Goal: Find specific page/section: Find specific page/section

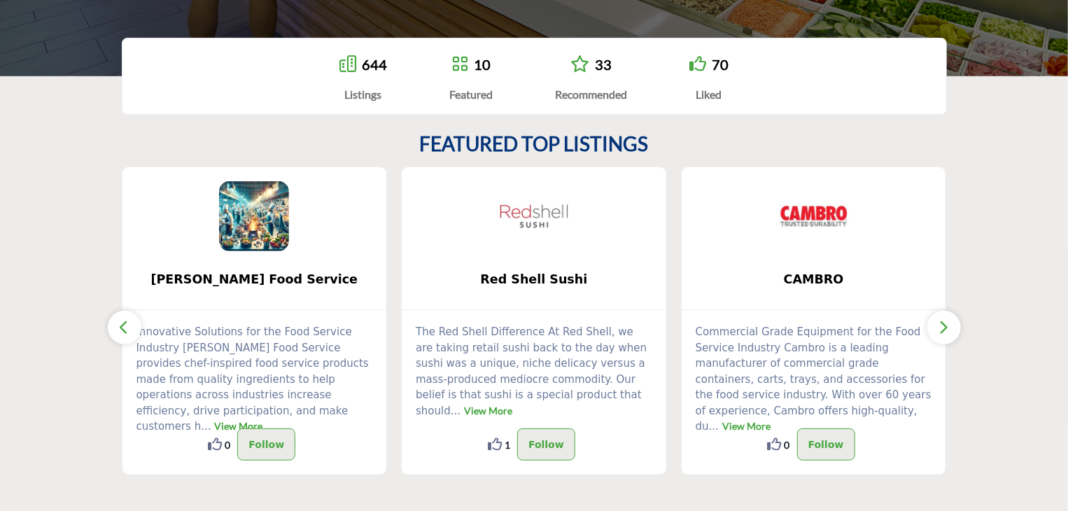
scroll to position [280, 0]
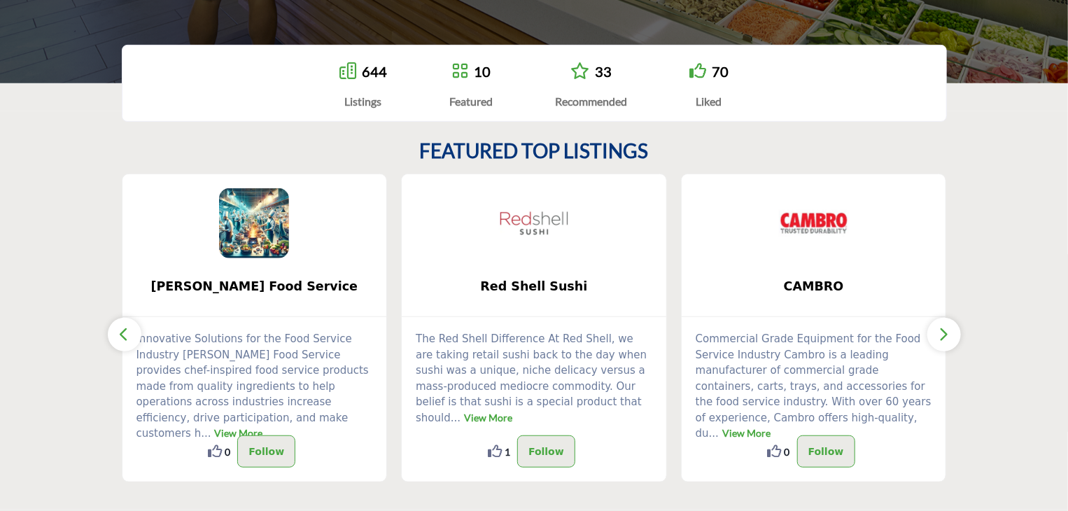
click at [945, 332] on icon "button" at bounding box center [943, 333] width 11 height 17
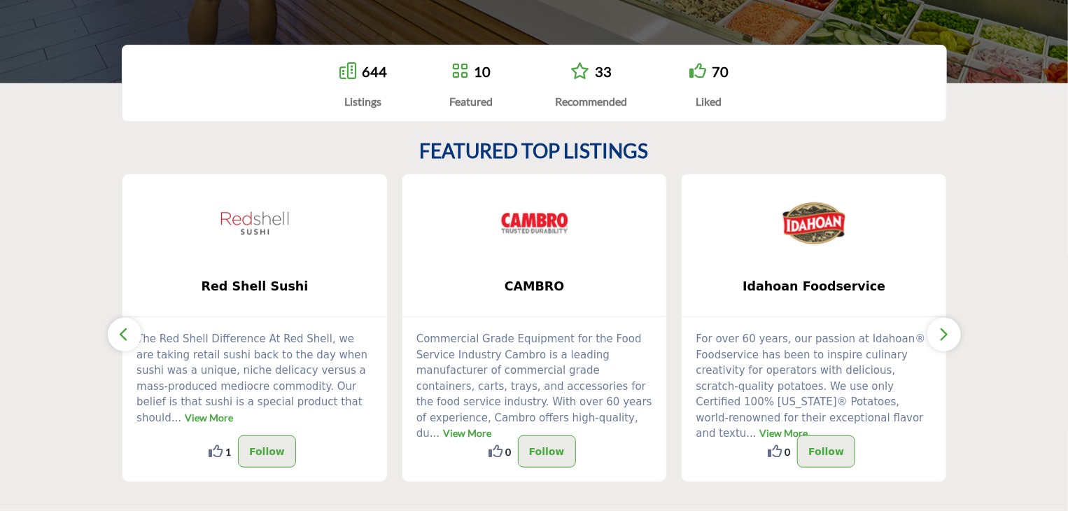
click at [945, 332] on icon "button" at bounding box center [943, 333] width 11 height 17
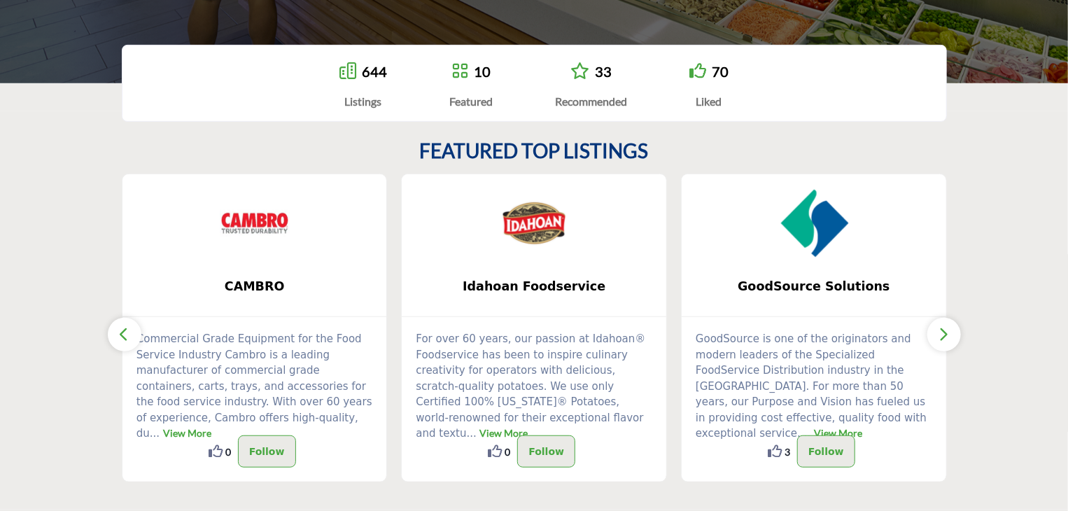
click at [945, 332] on icon "button" at bounding box center [943, 333] width 11 height 17
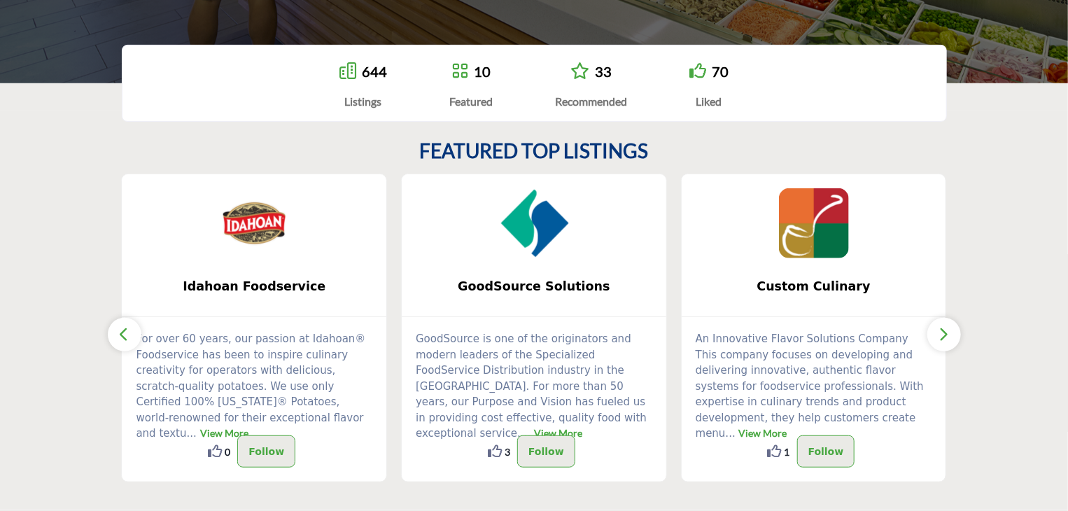
click at [945, 332] on icon "button" at bounding box center [943, 333] width 11 height 17
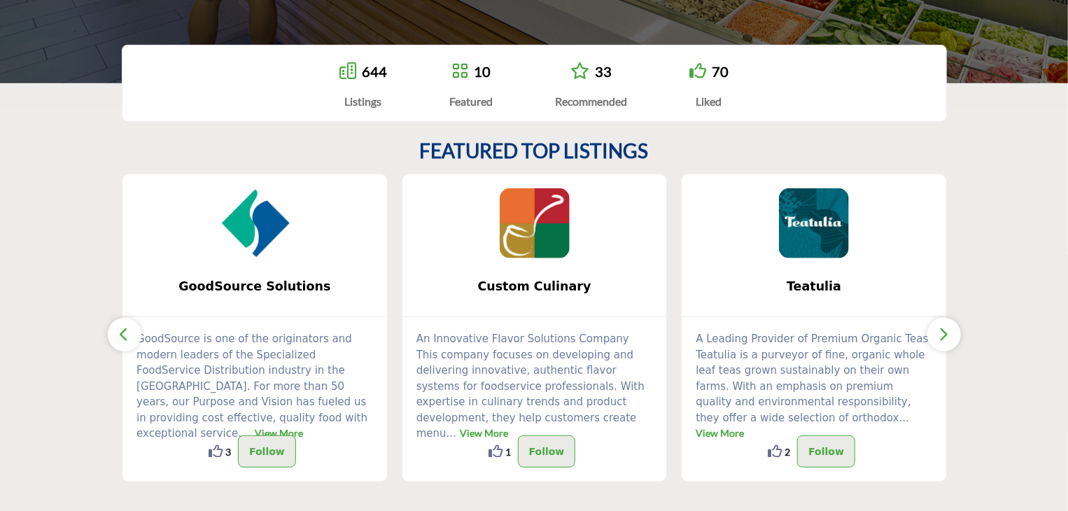
click at [945, 332] on icon "button" at bounding box center [943, 333] width 11 height 17
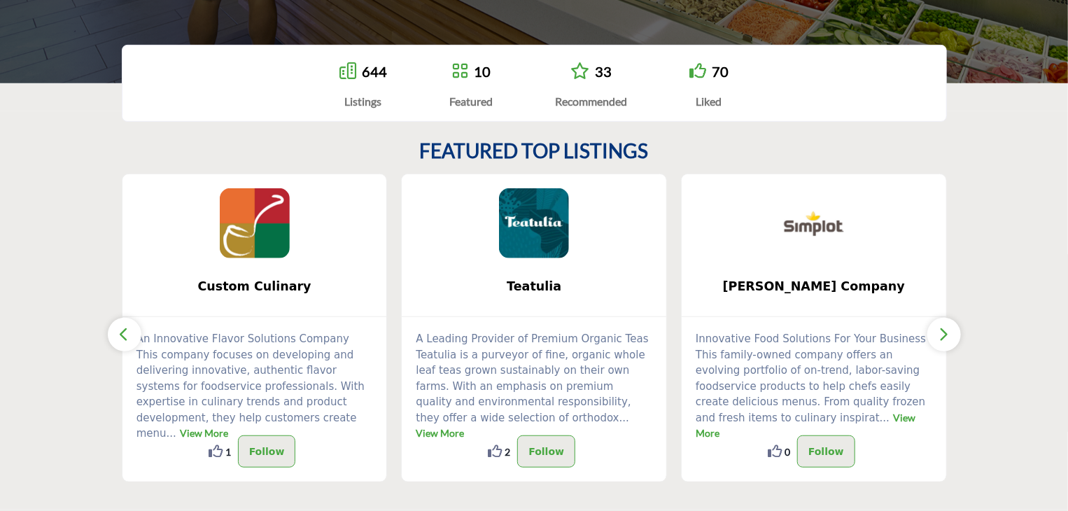
click at [945, 332] on icon "button" at bounding box center [943, 333] width 11 height 17
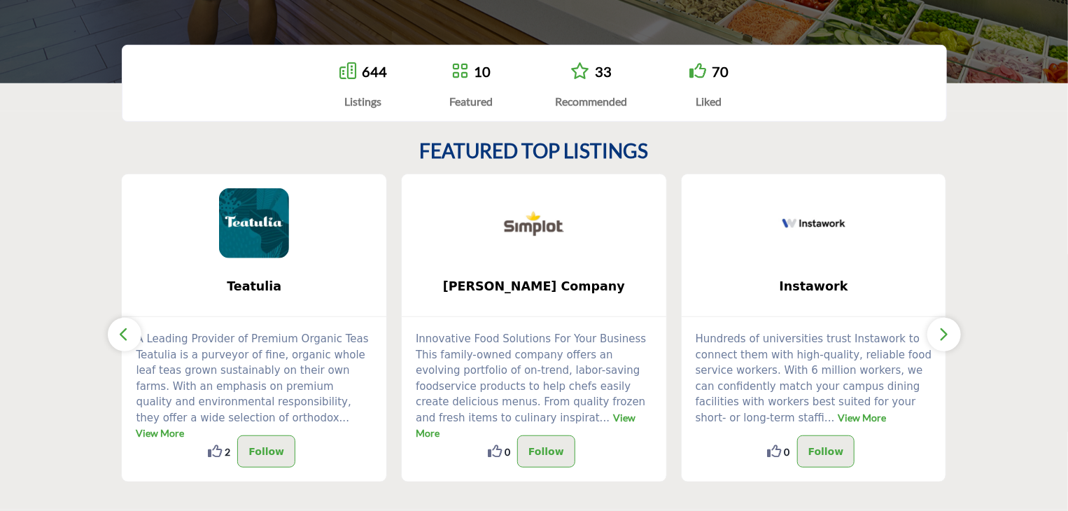
click at [945, 332] on icon "button" at bounding box center [943, 333] width 11 height 17
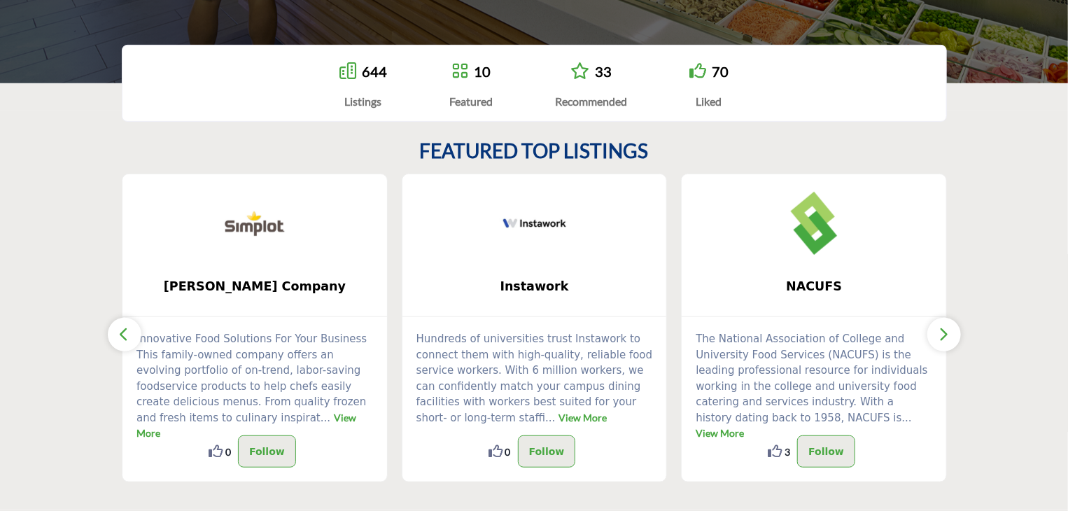
click at [945, 332] on icon "button" at bounding box center [943, 333] width 11 height 17
click at [364, 75] on link "644" at bounding box center [374, 71] width 25 height 17
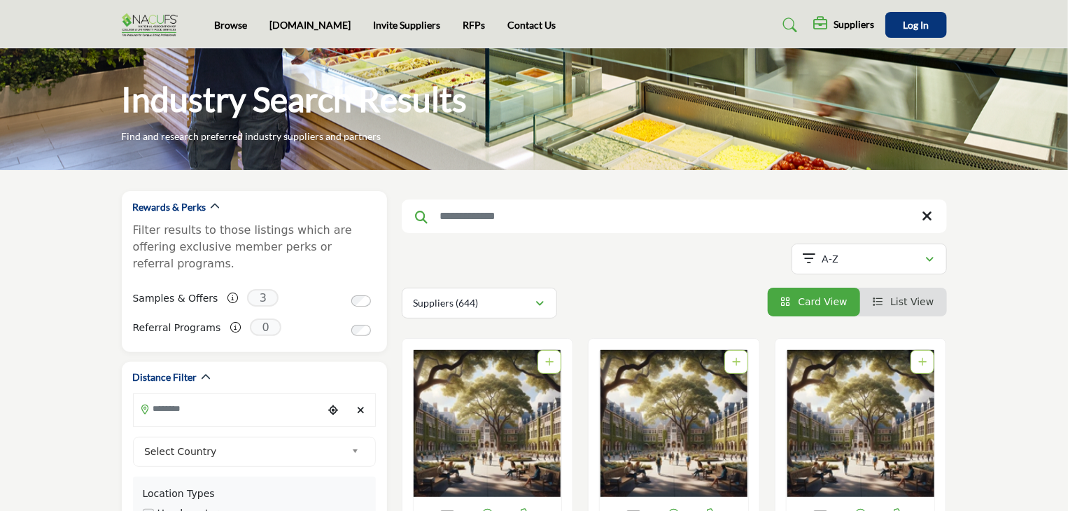
scroll to position [140, 0]
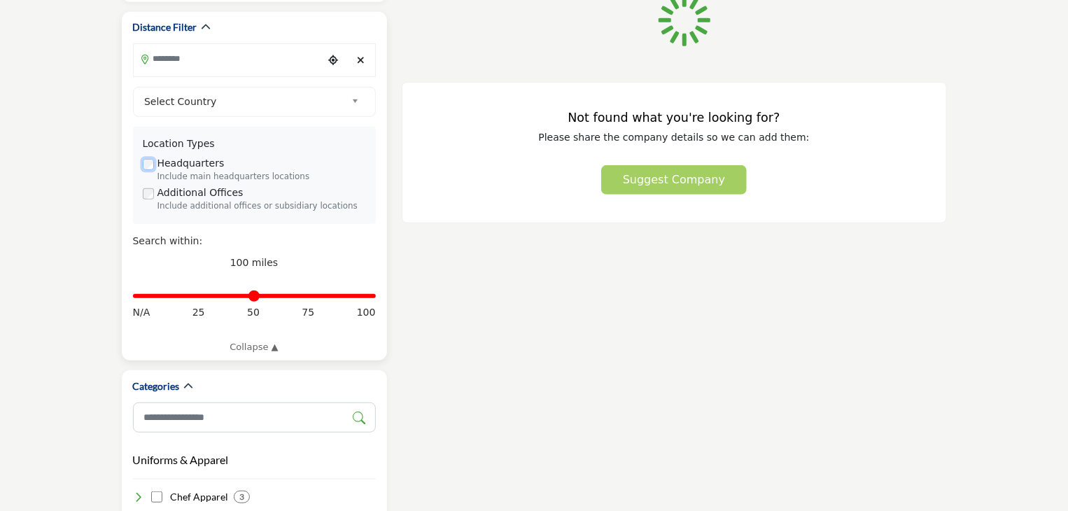
scroll to position [560, 0]
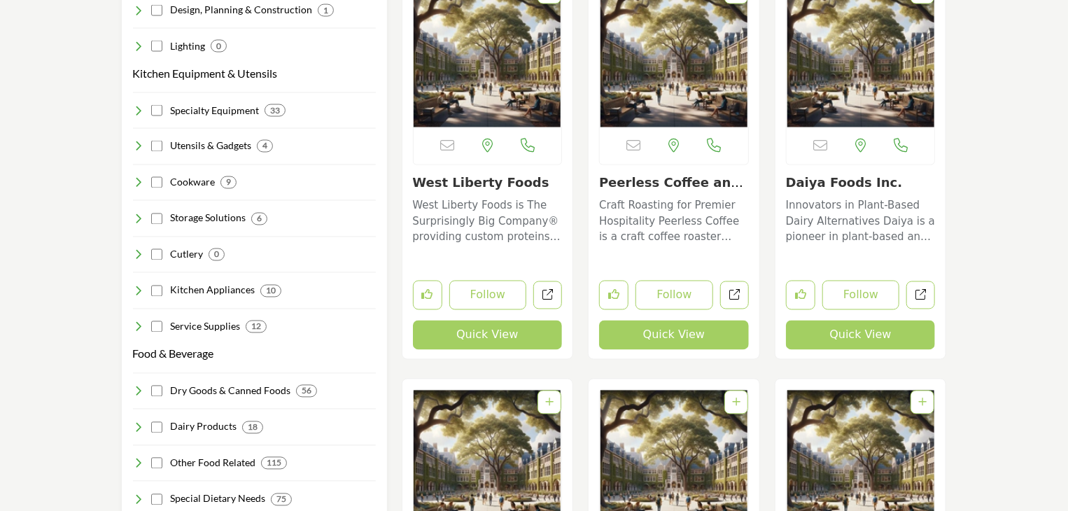
scroll to position [1260, 0]
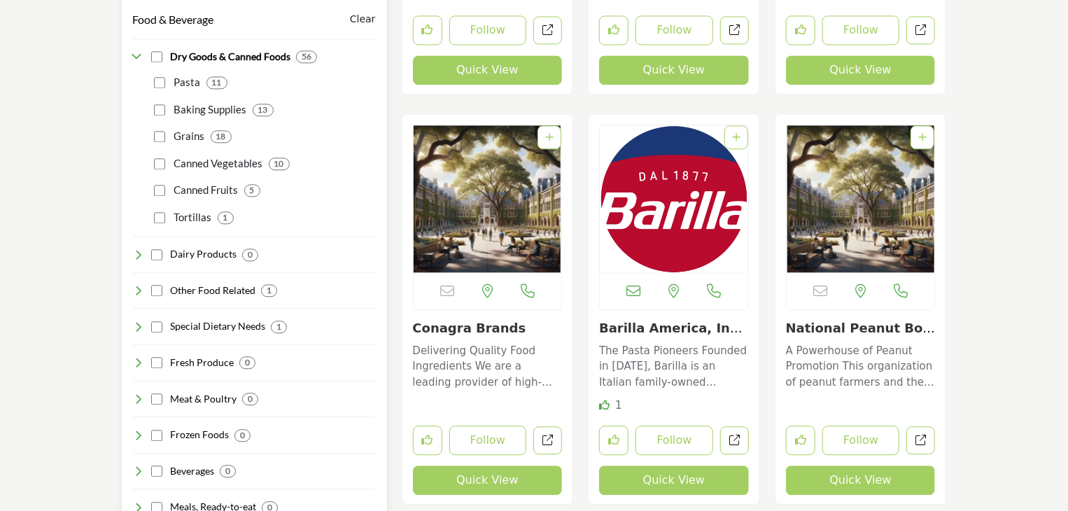
scroll to position [1539, 0]
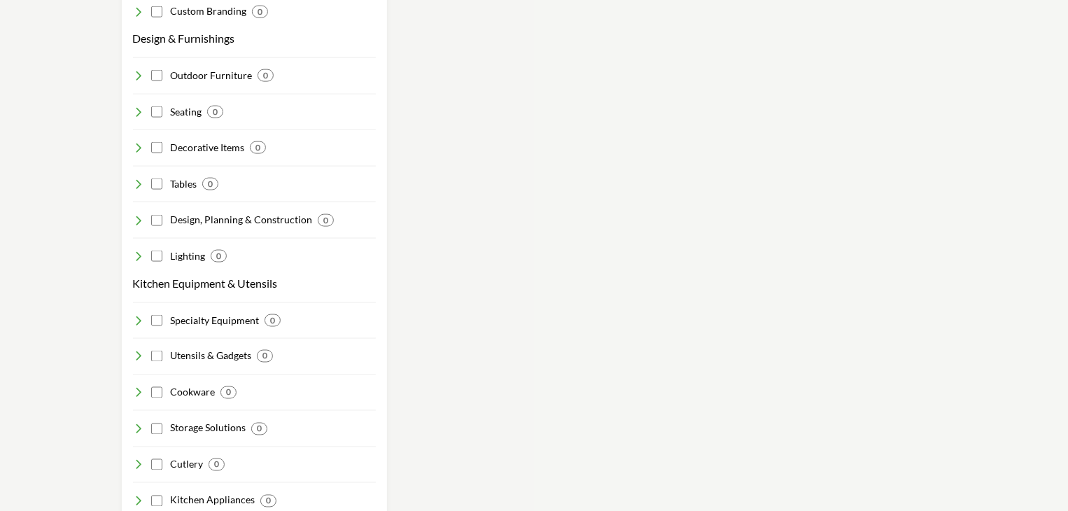
scroll to position [1330, 0]
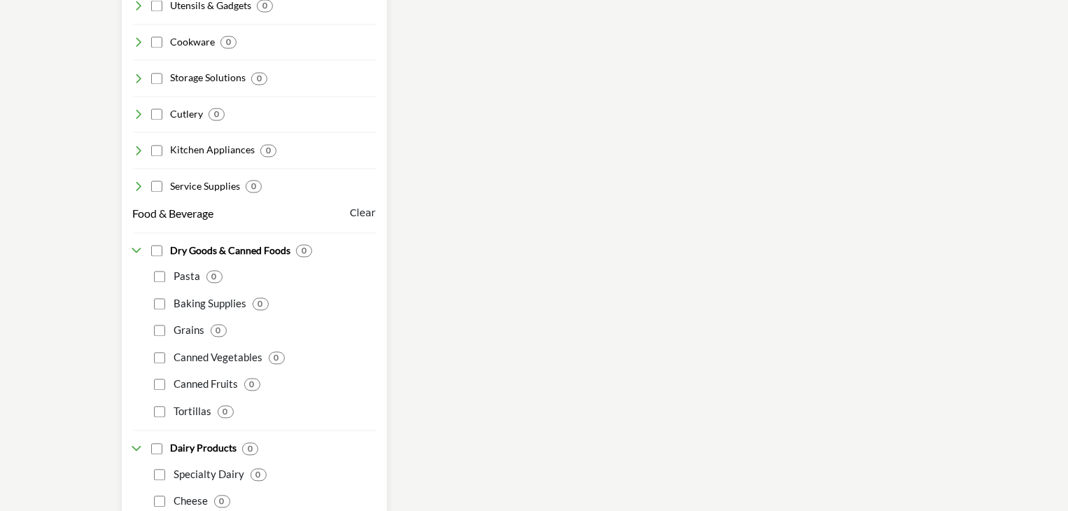
click at [366, 206] on buton "Clear" at bounding box center [363, 213] width 26 height 15
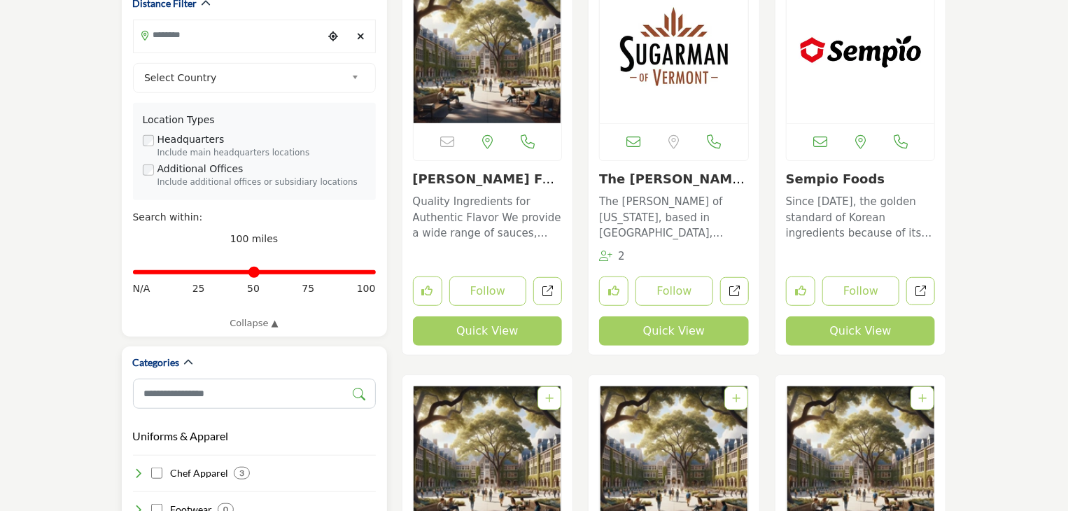
scroll to position [350, 0]
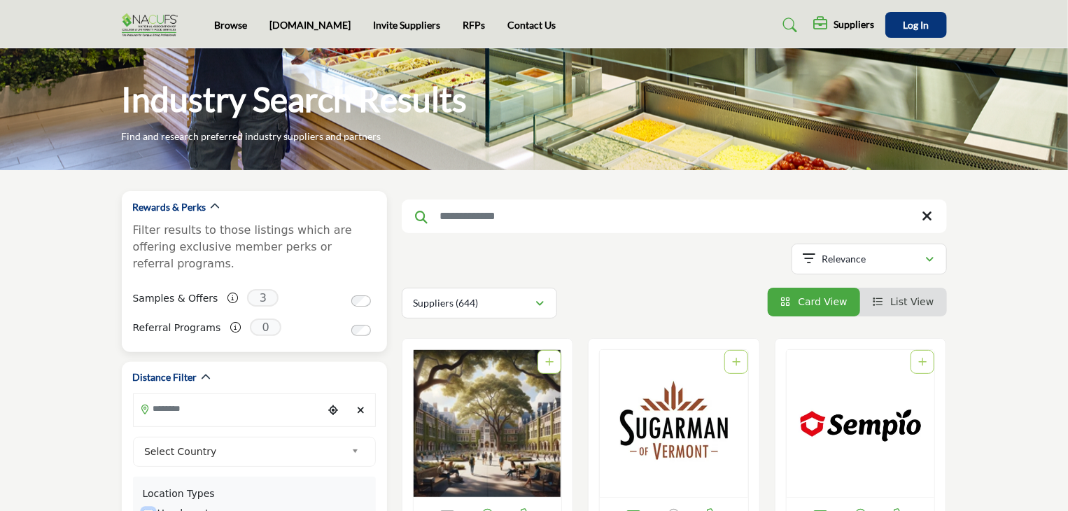
scroll to position [280, 0]
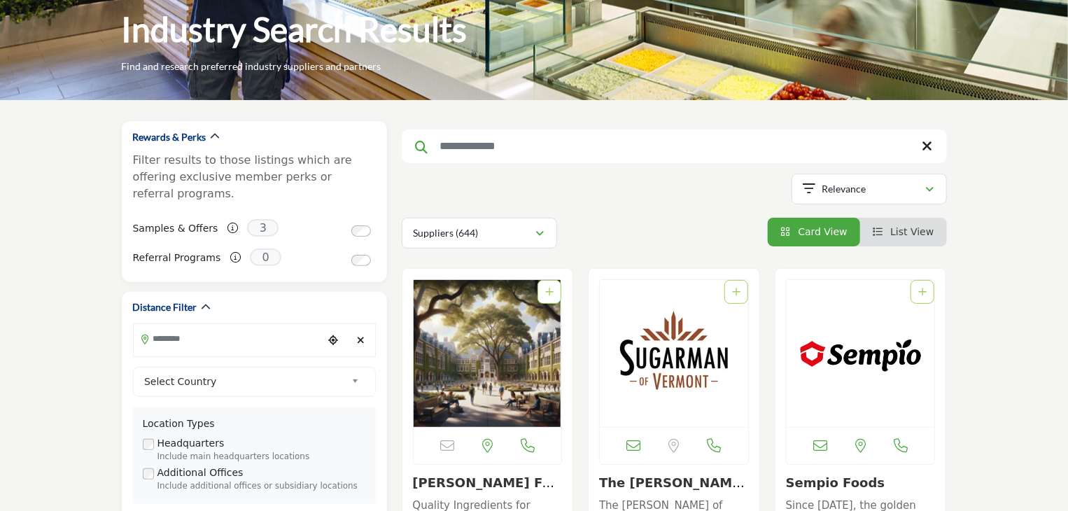
click at [879, 230] on icon "View List" at bounding box center [878, 232] width 10 height 10
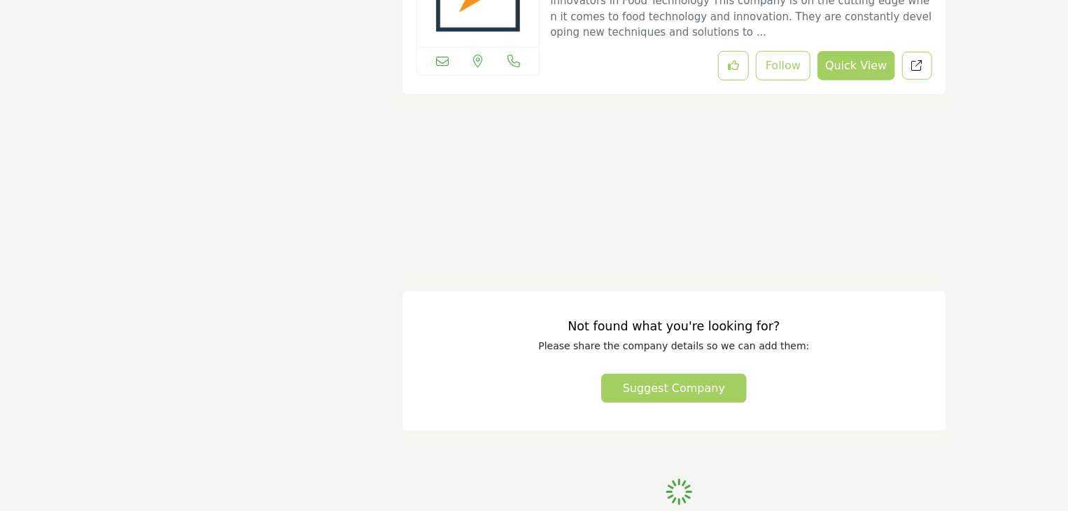
scroll to position [35221, 0]
